Goal: Information Seeking & Learning: Learn about a topic

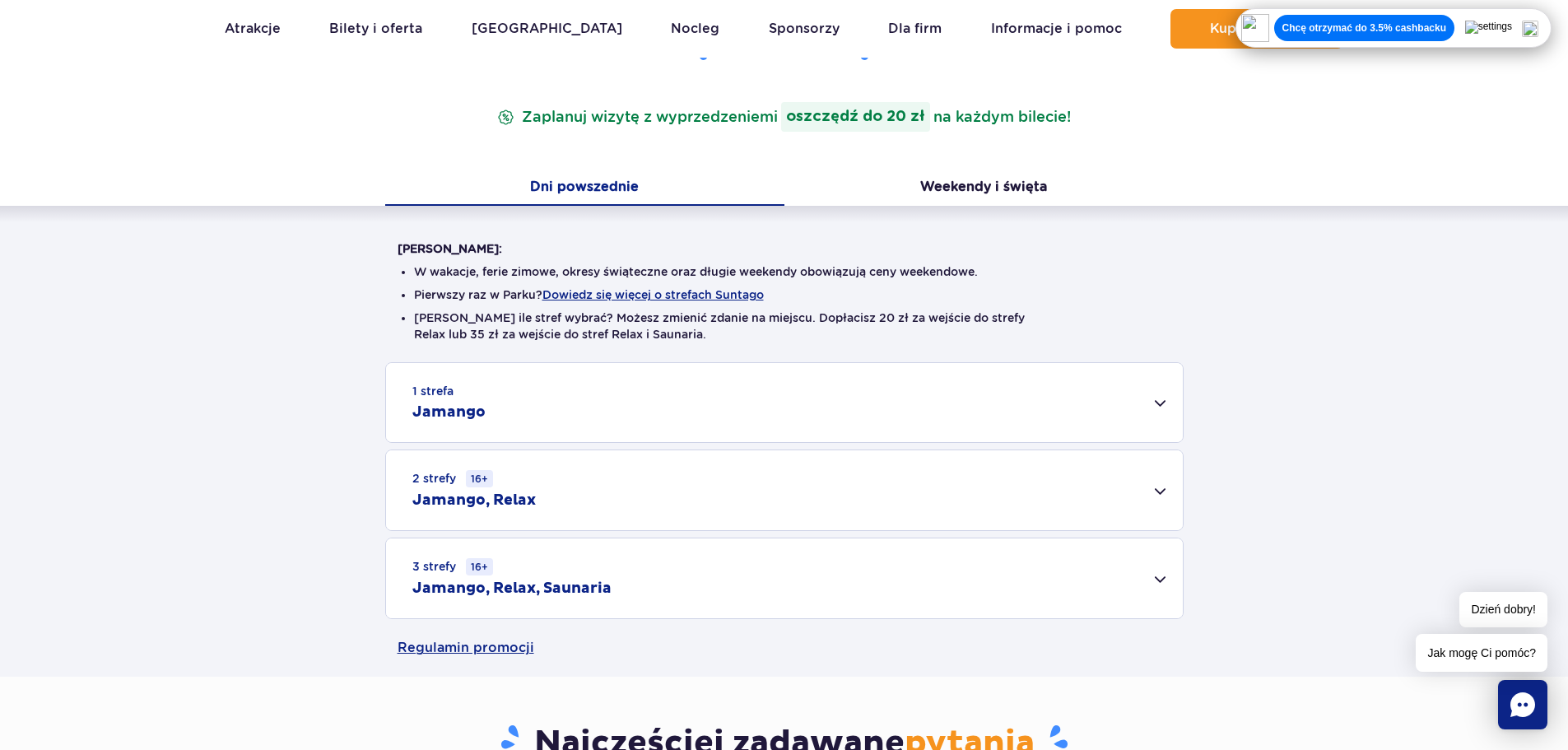
click at [554, 404] on div "1 strefa Jamango" at bounding box center [784, 402] width 796 height 79
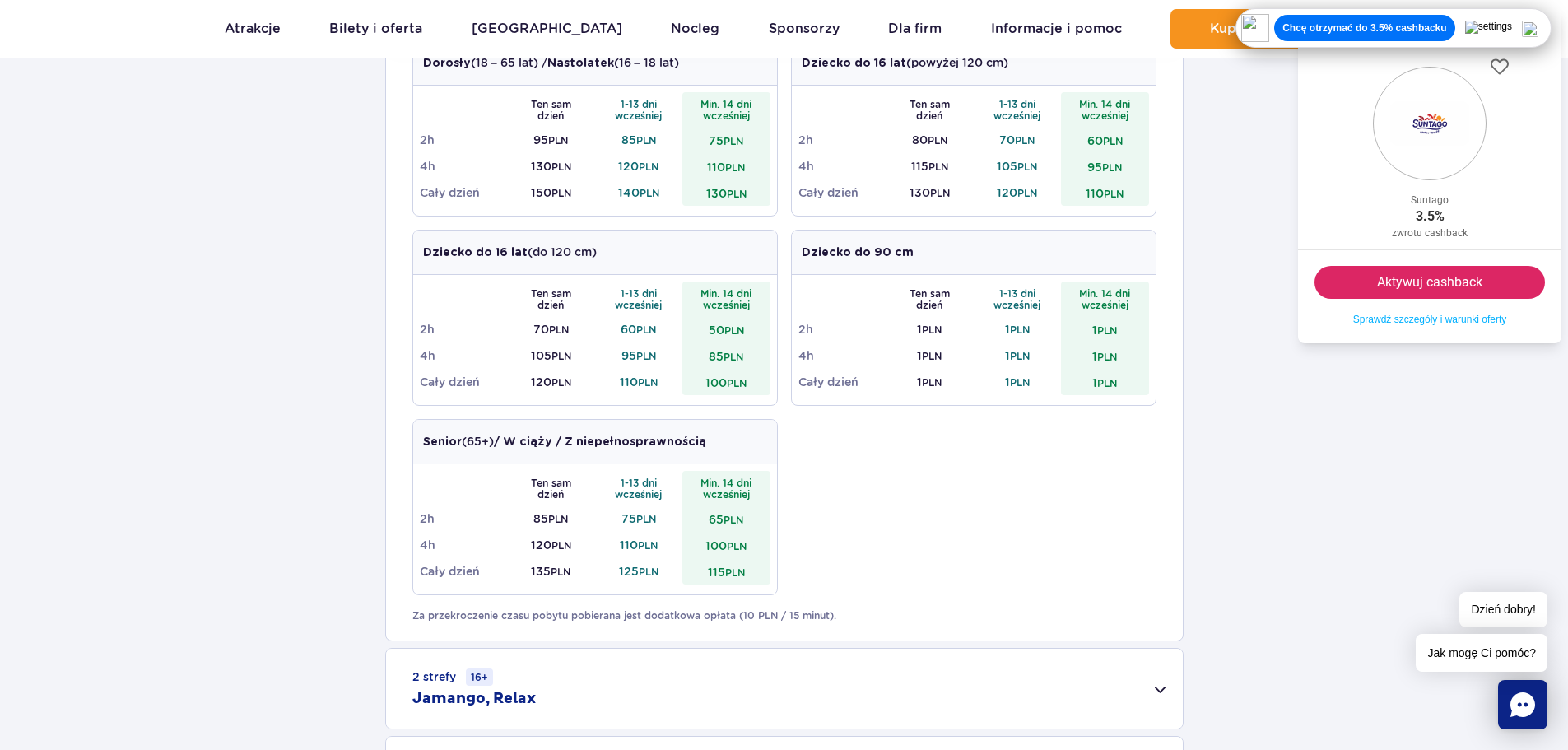
scroll to position [659, 0]
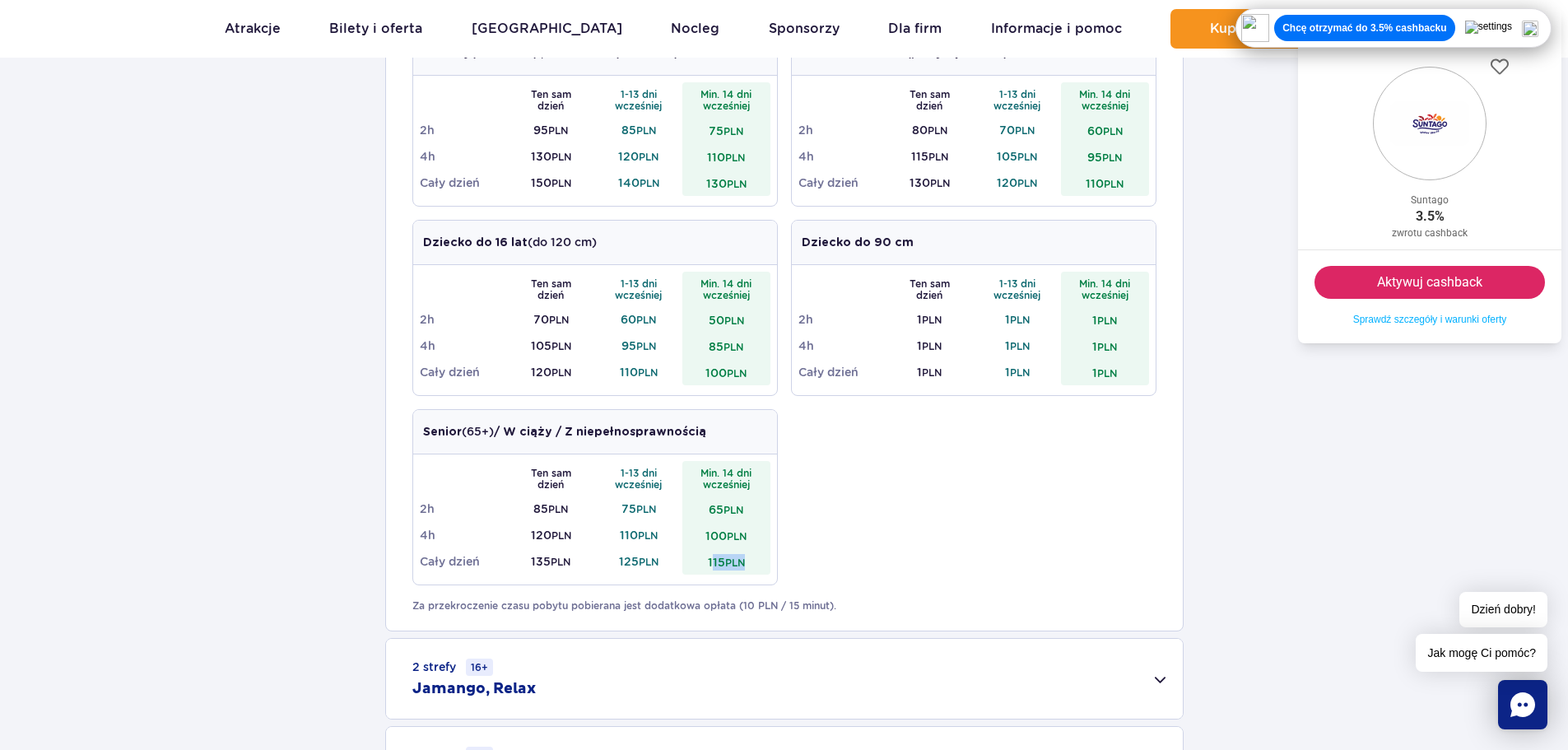
drag, startPoint x: 708, startPoint y: 559, endPoint x: 872, endPoint y: 561, distance: 164.0
click at [769, 559] on td "115 PLN" at bounding box center [726, 561] width 88 height 27
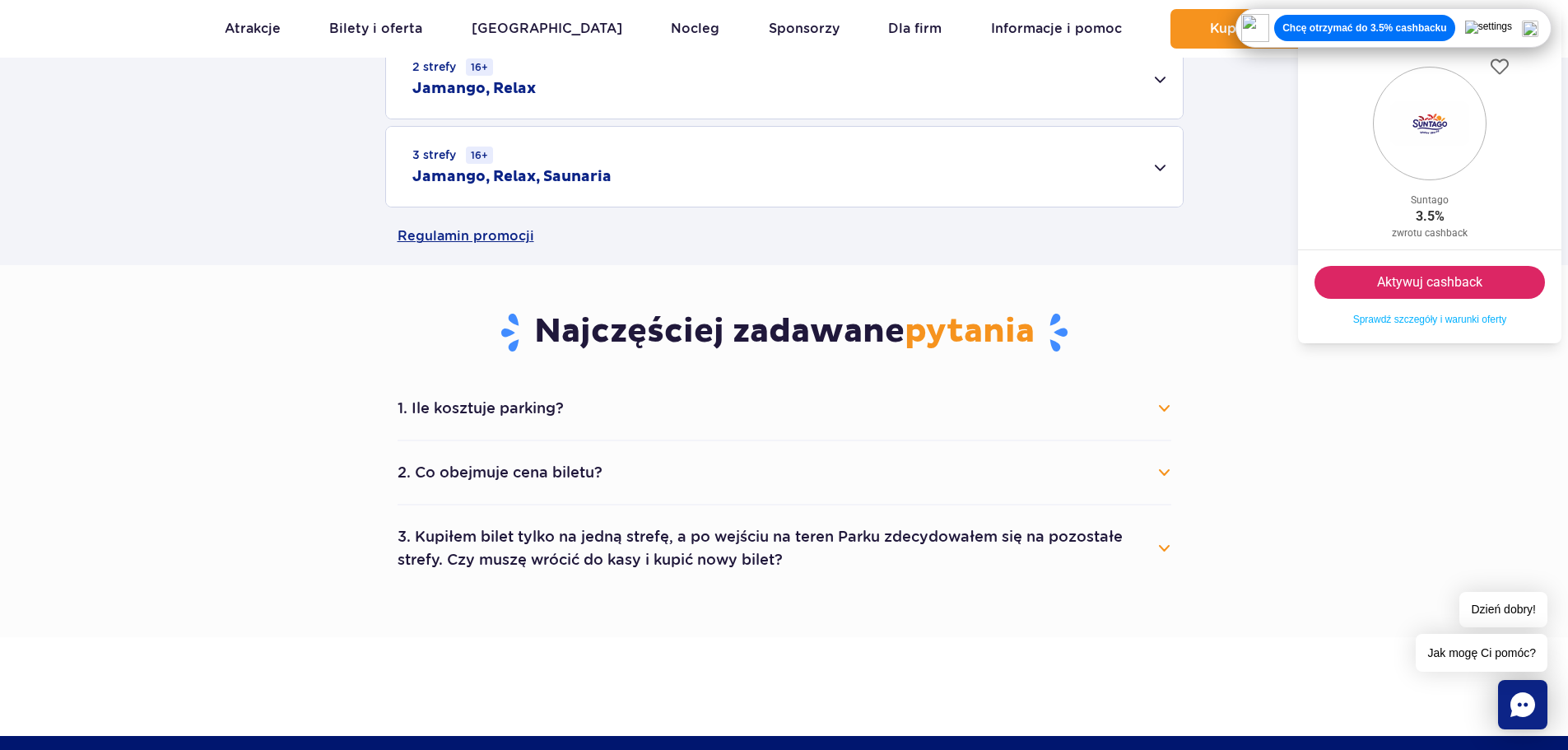
click at [875, 561] on main "Strona główna Cennik Cennik Zaplanuj wizytę z wyprzedzeniem i oszczędź do 20 zł…" at bounding box center [784, 498] width 1568 height 2248
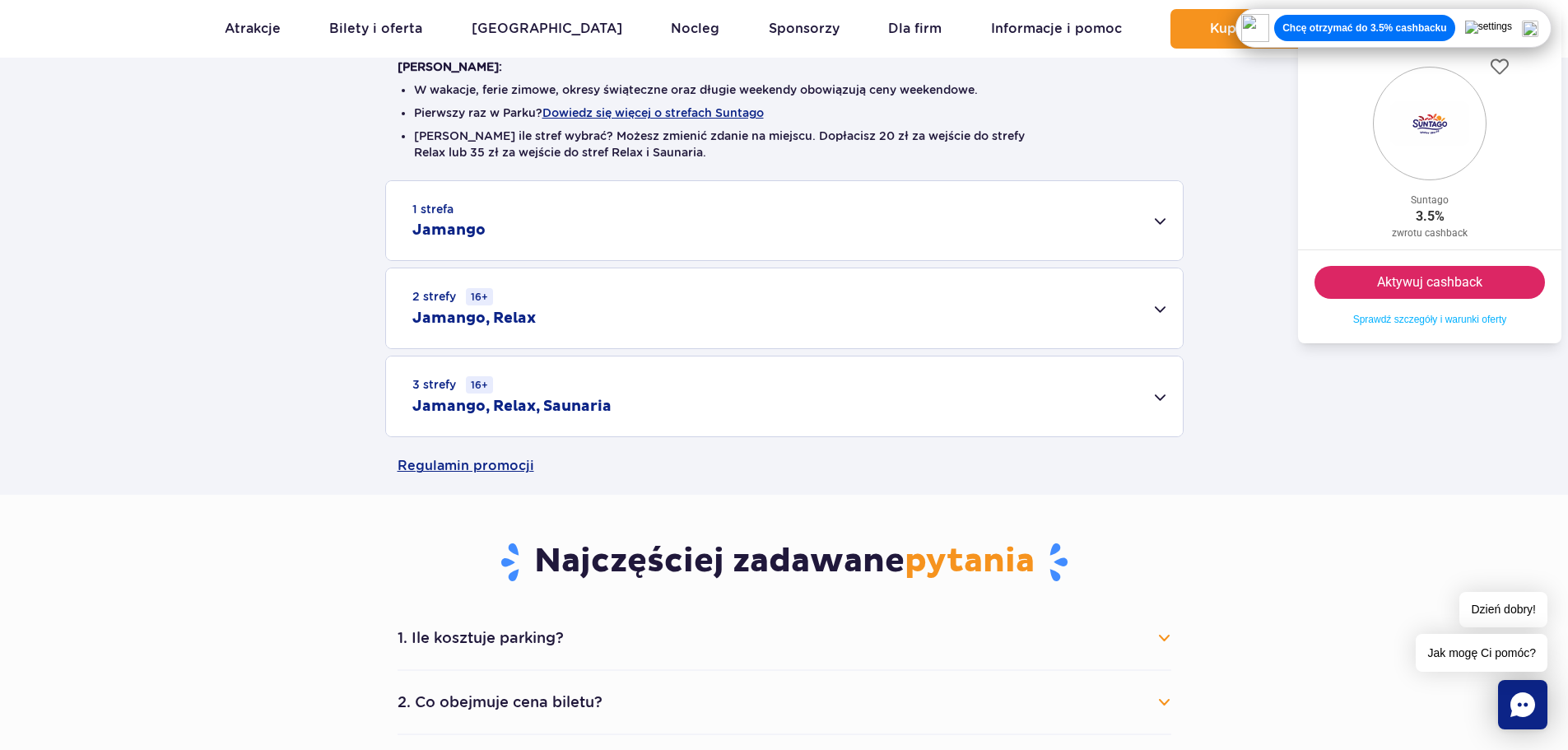
scroll to position [247, 0]
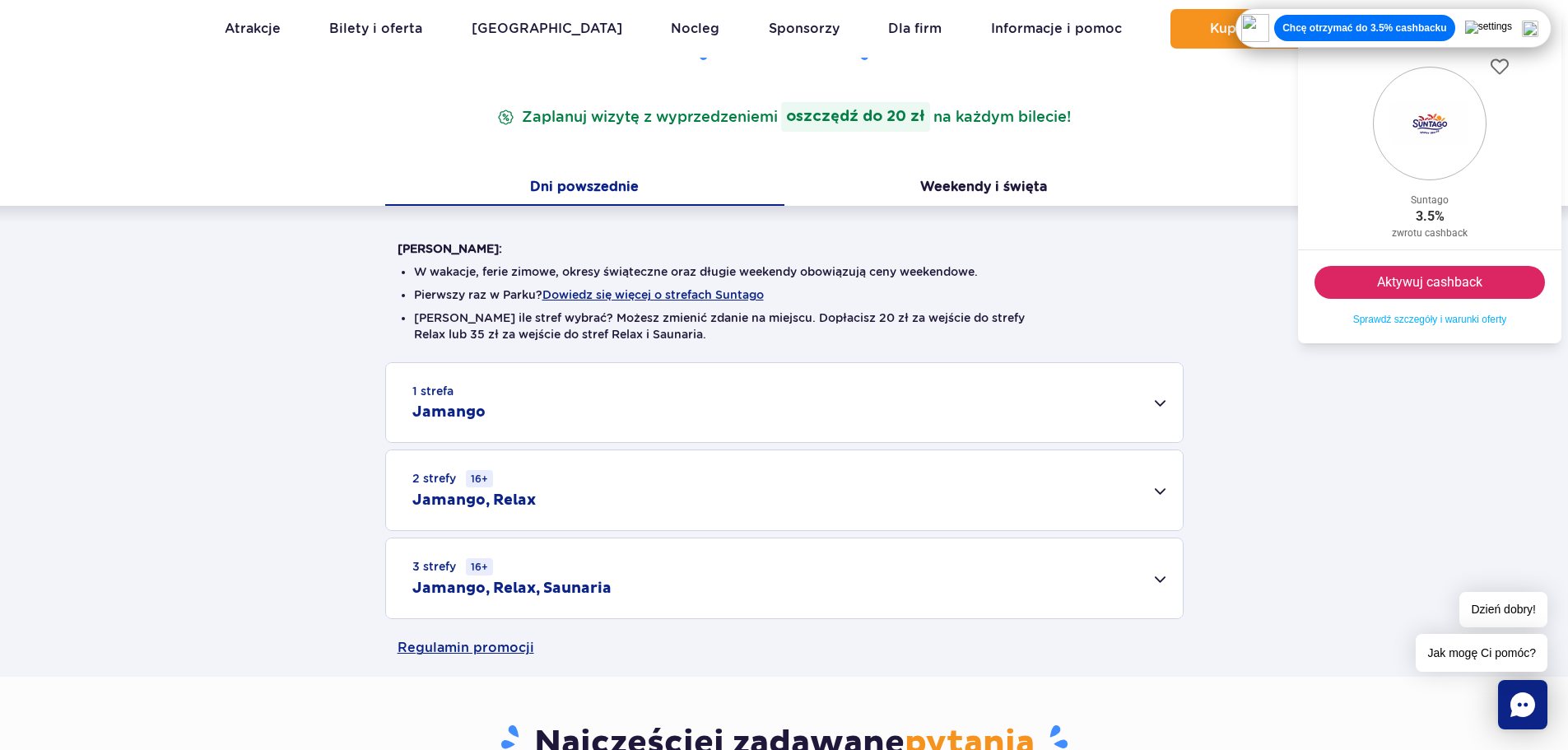
click at [669, 416] on div "1 strefa Jamango" at bounding box center [784, 402] width 796 height 79
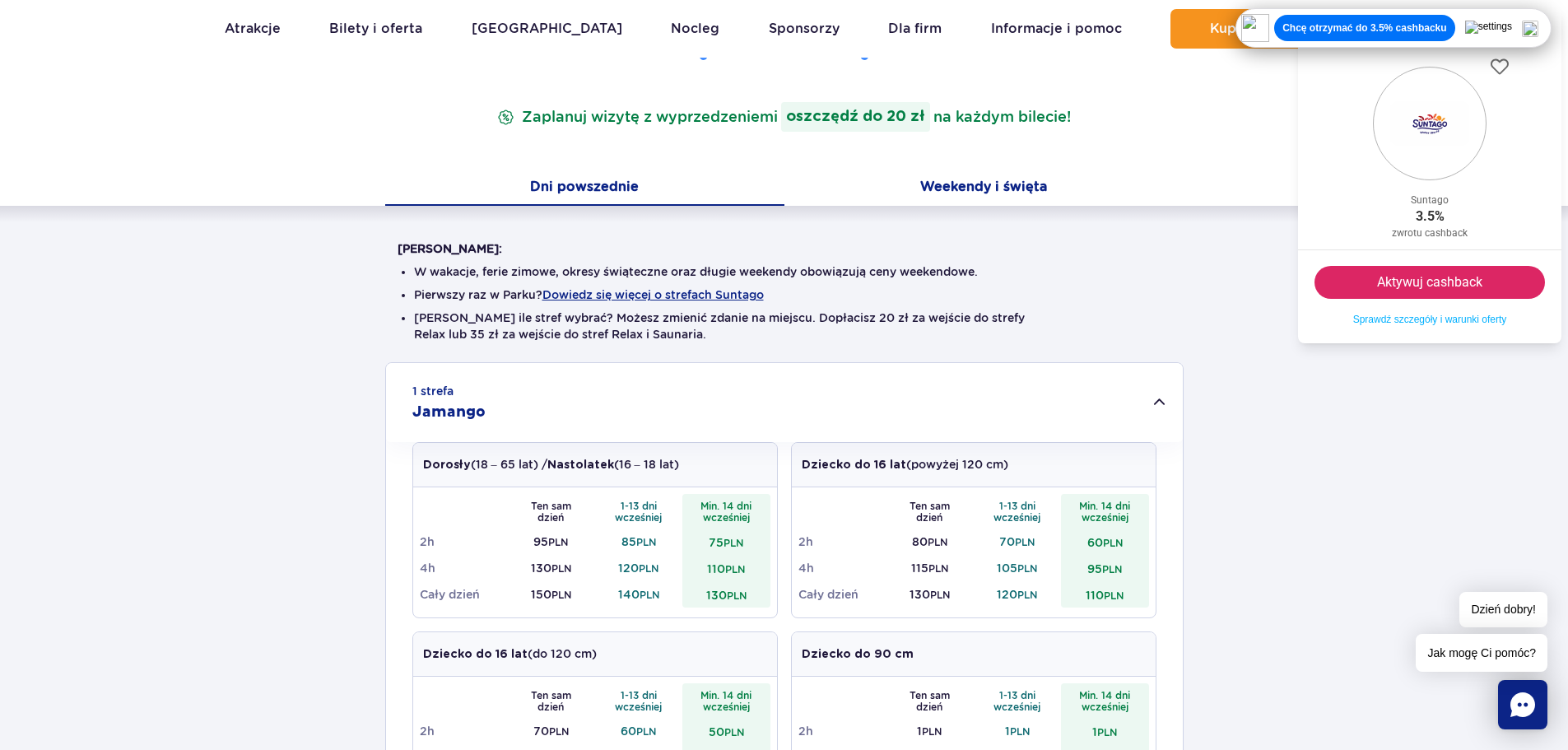
click at [939, 183] on button "Weekendy i święta" at bounding box center [983, 189] width 399 height 34
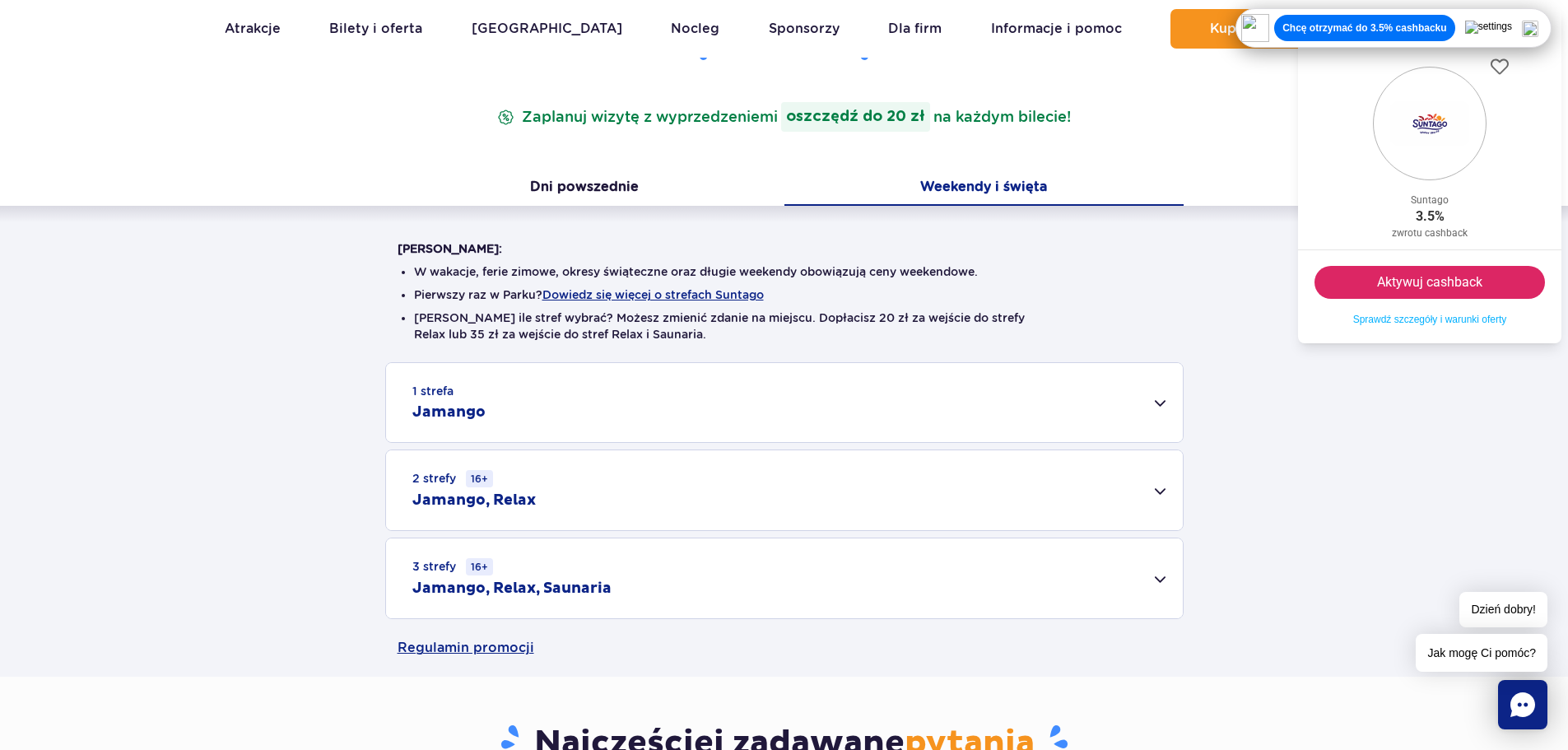
click at [871, 418] on div "1 strefa Jamango" at bounding box center [784, 402] width 796 height 79
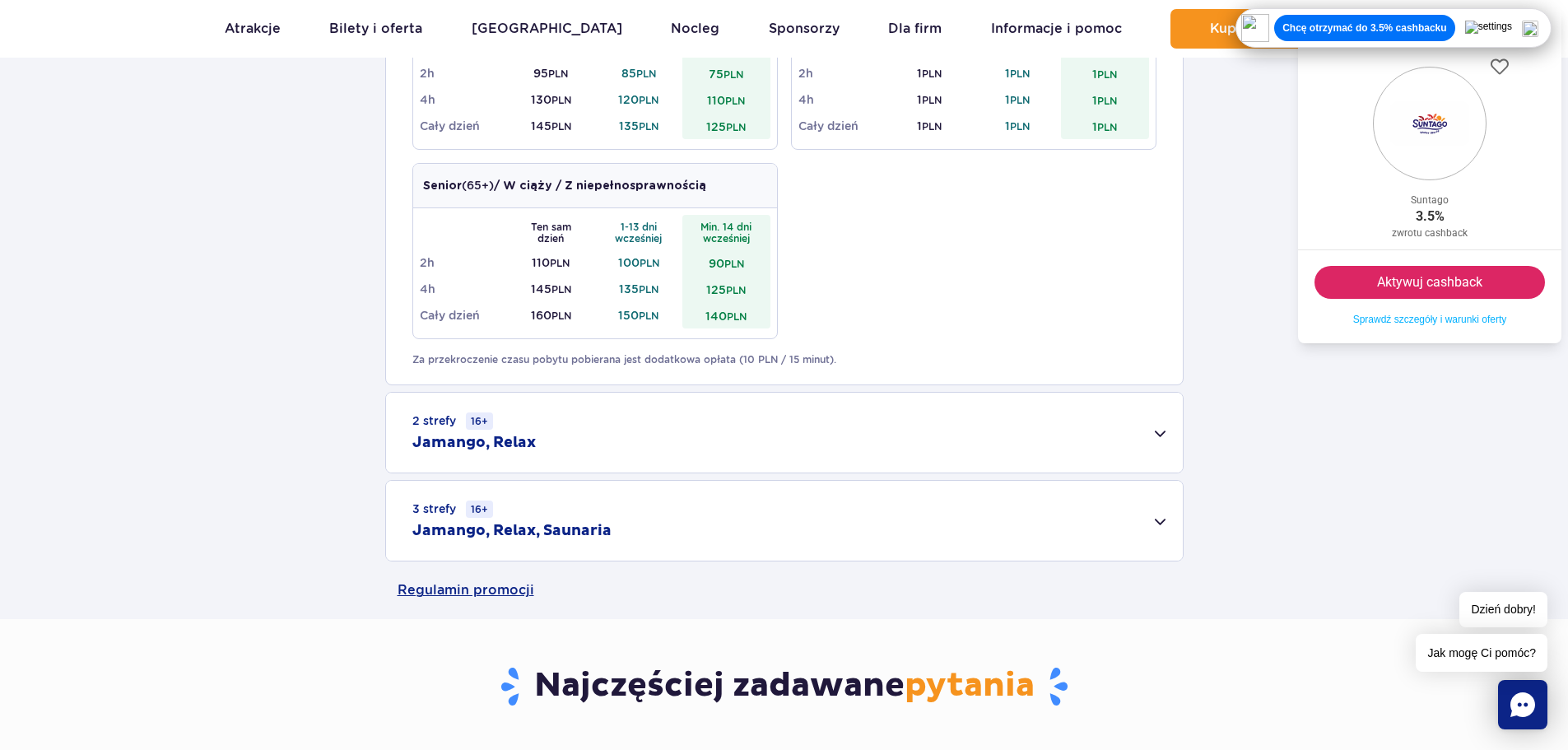
scroll to position [905, 0]
click at [633, 450] on div "2 strefy 16+ Jamango, Relax" at bounding box center [784, 431] width 796 height 80
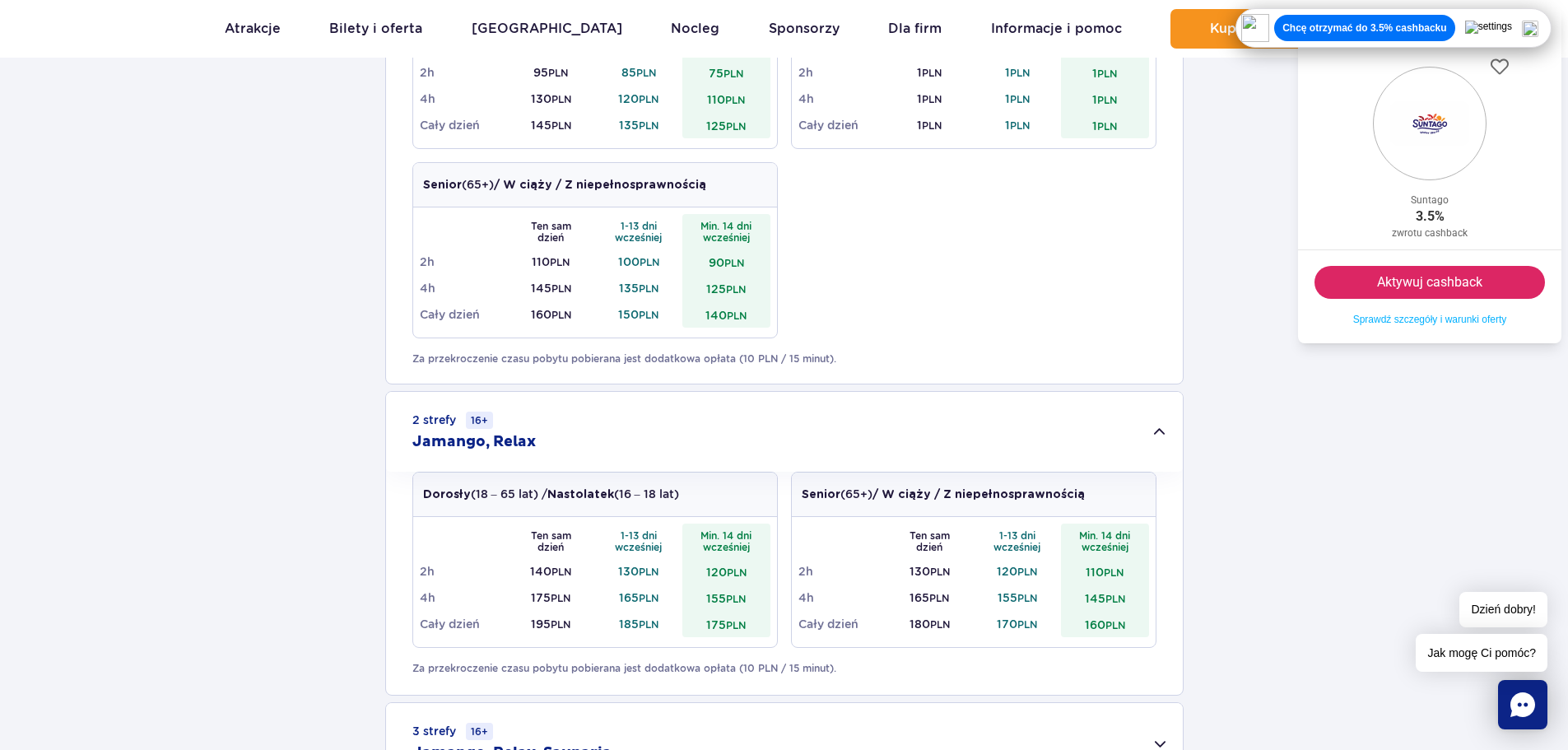
click at [654, 443] on div "2 strefy 16+ Jamango, Relax" at bounding box center [784, 431] width 796 height 80
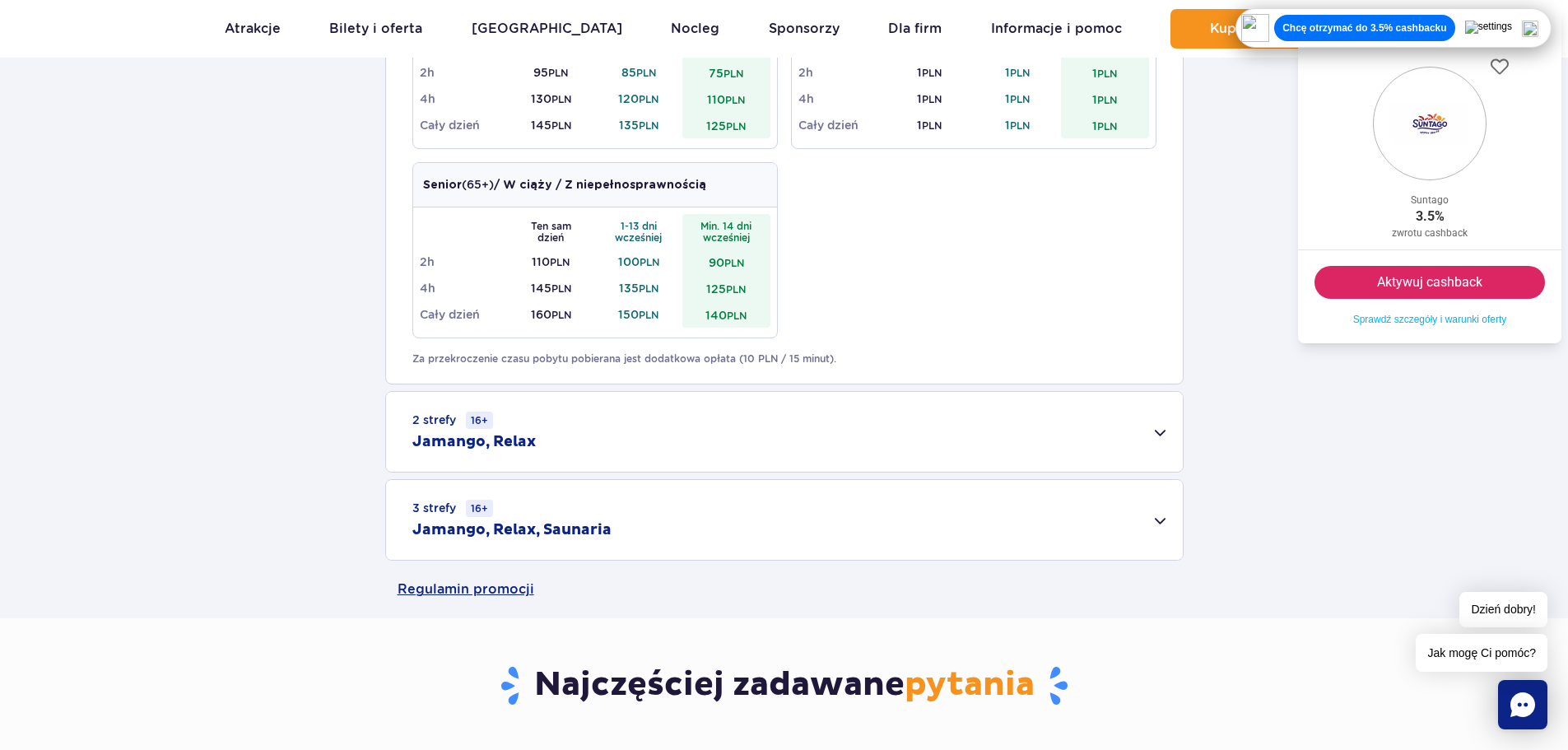
click at [1472, 446] on div "1 strefa Jamango Dorosły (18 – 65 lat) / Nastolatek (16 – 18 lat) Ten sam dzień…" at bounding box center [784, 132] width 1568 height 857
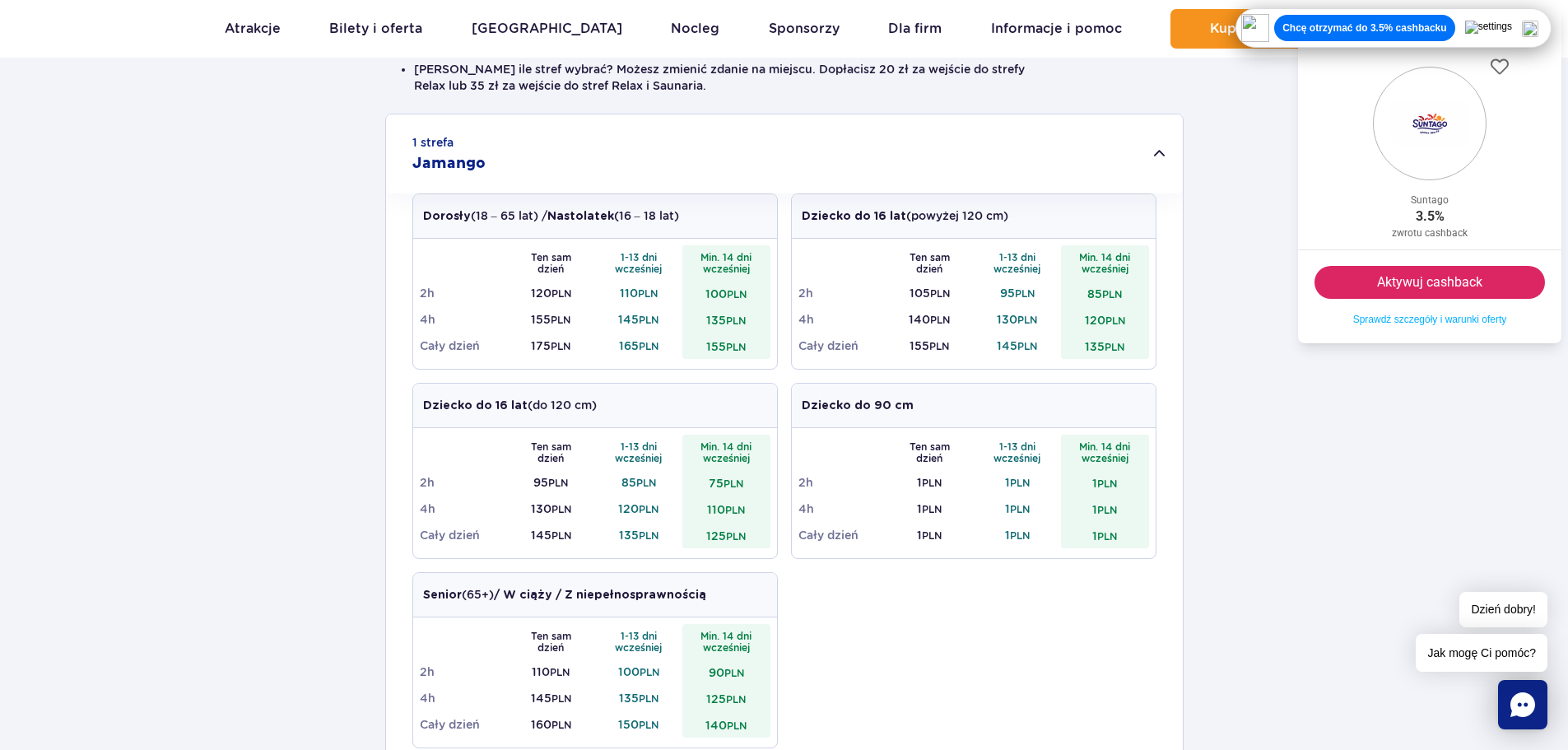
scroll to position [494, 0]
drag, startPoint x: 703, startPoint y: 345, endPoint x: 746, endPoint y: 344, distance: 43.0
click at [746, 344] on td "155 PLN" at bounding box center [726, 347] width 88 height 27
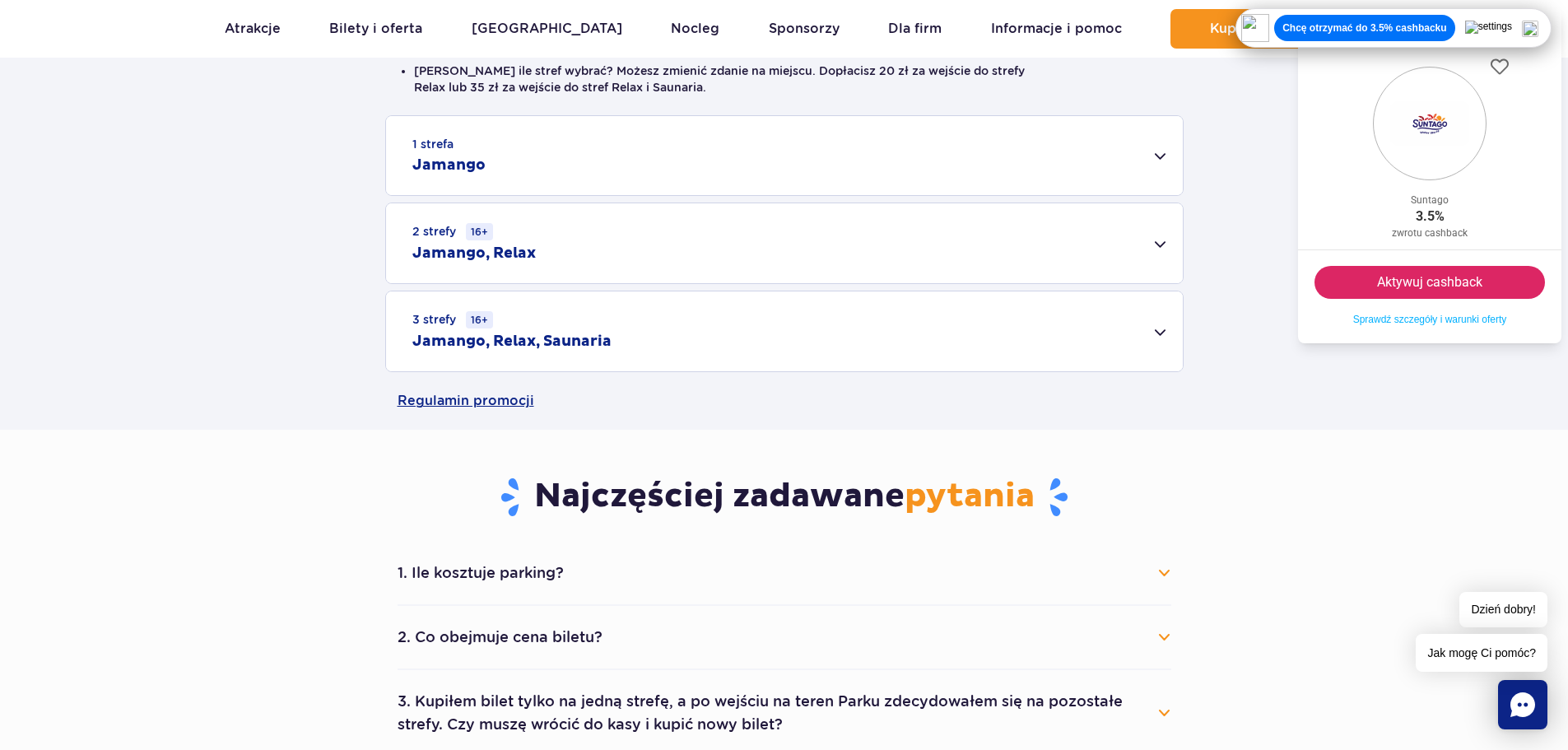
click at [696, 181] on div "1 strefa Jamango" at bounding box center [784, 155] width 796 height 79
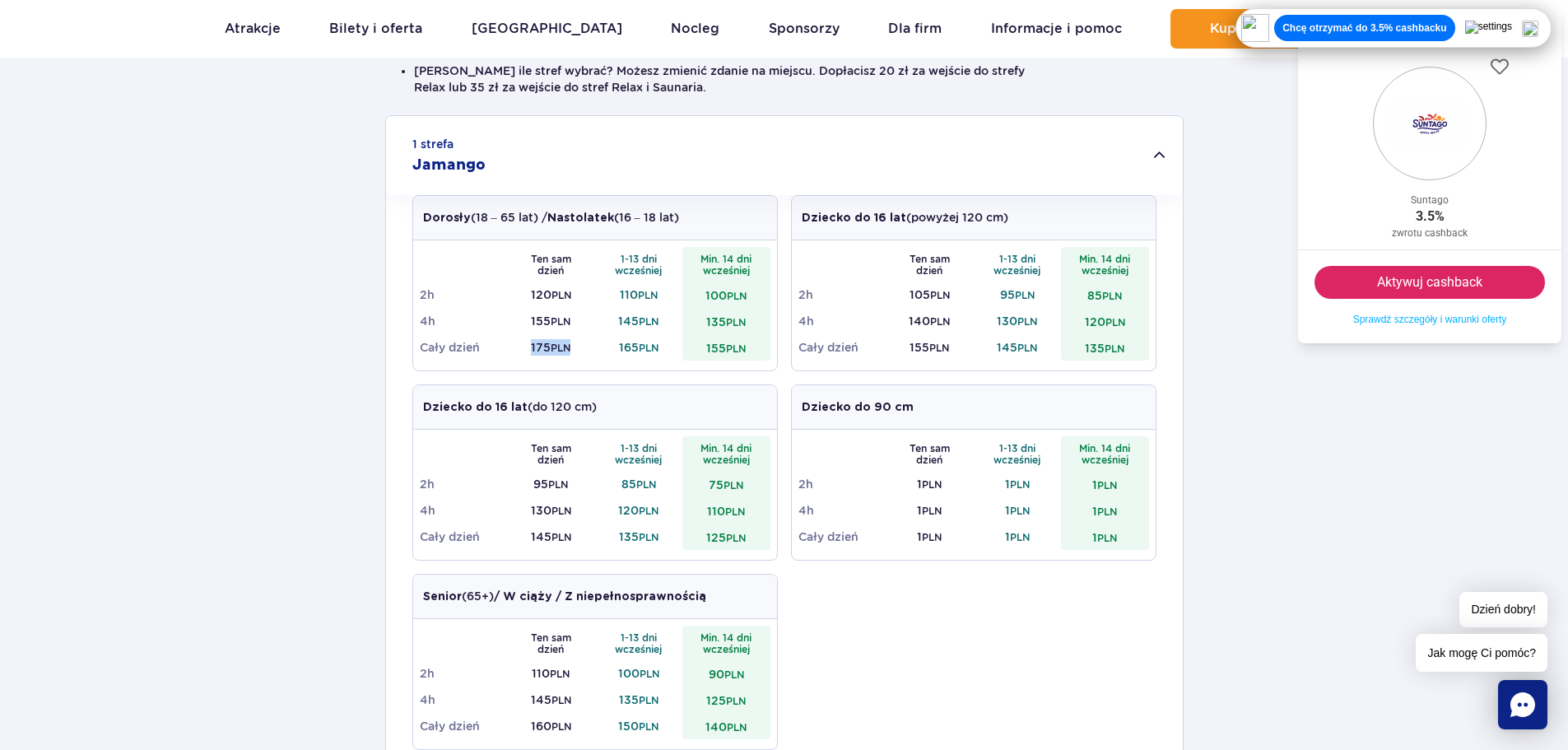
drag, startPoint x: 532, startPoint y: 346, endPoint x: 576, endPoint y: 345, distance: 44.0
click at [576, 345] on td "175 PLN" at bounding box center [551, 347] width 88 height 27
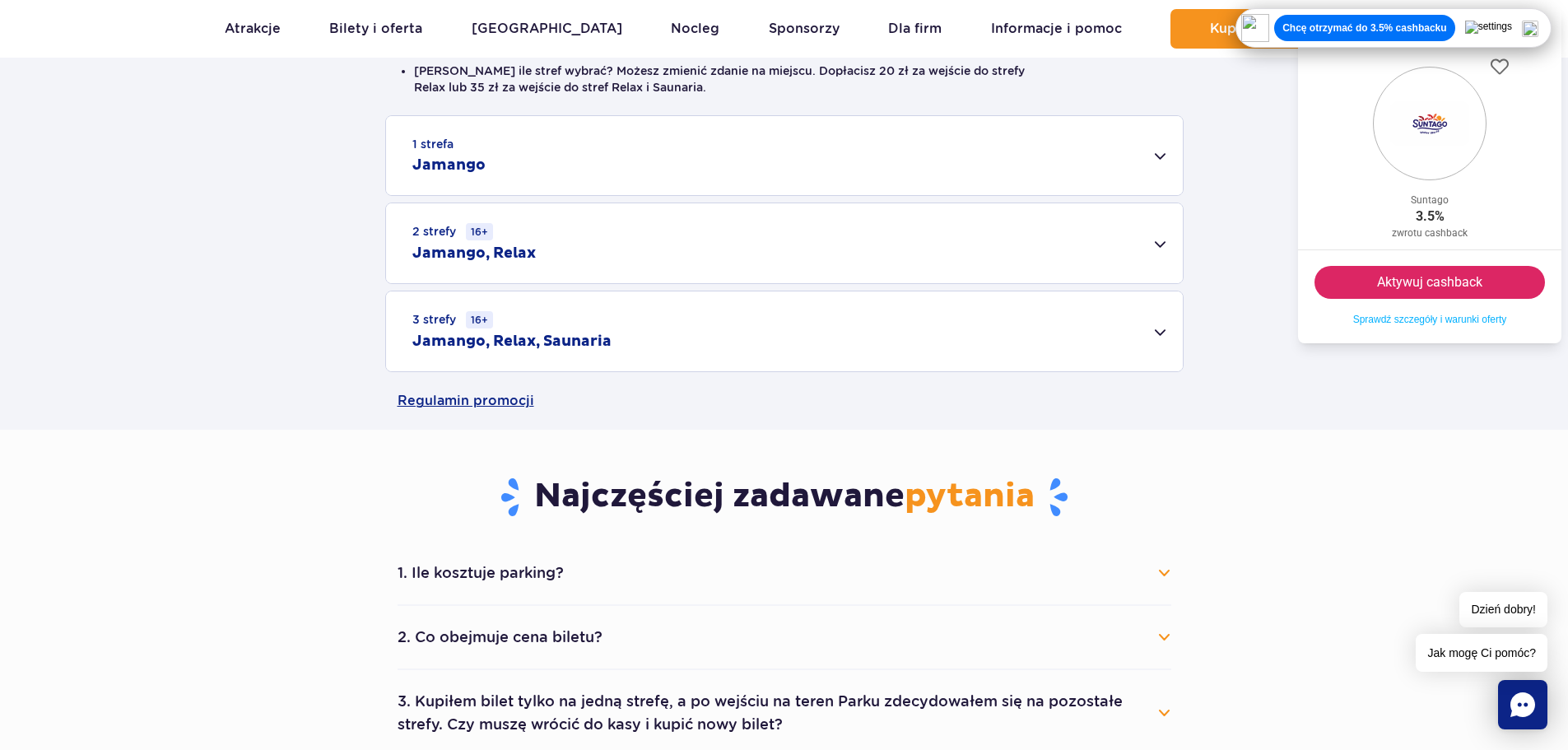
click at [588, 177] on div "1 strefa Jamango" at bounding box center [784, 155] width 796 height 79
